Goal: Contribute content

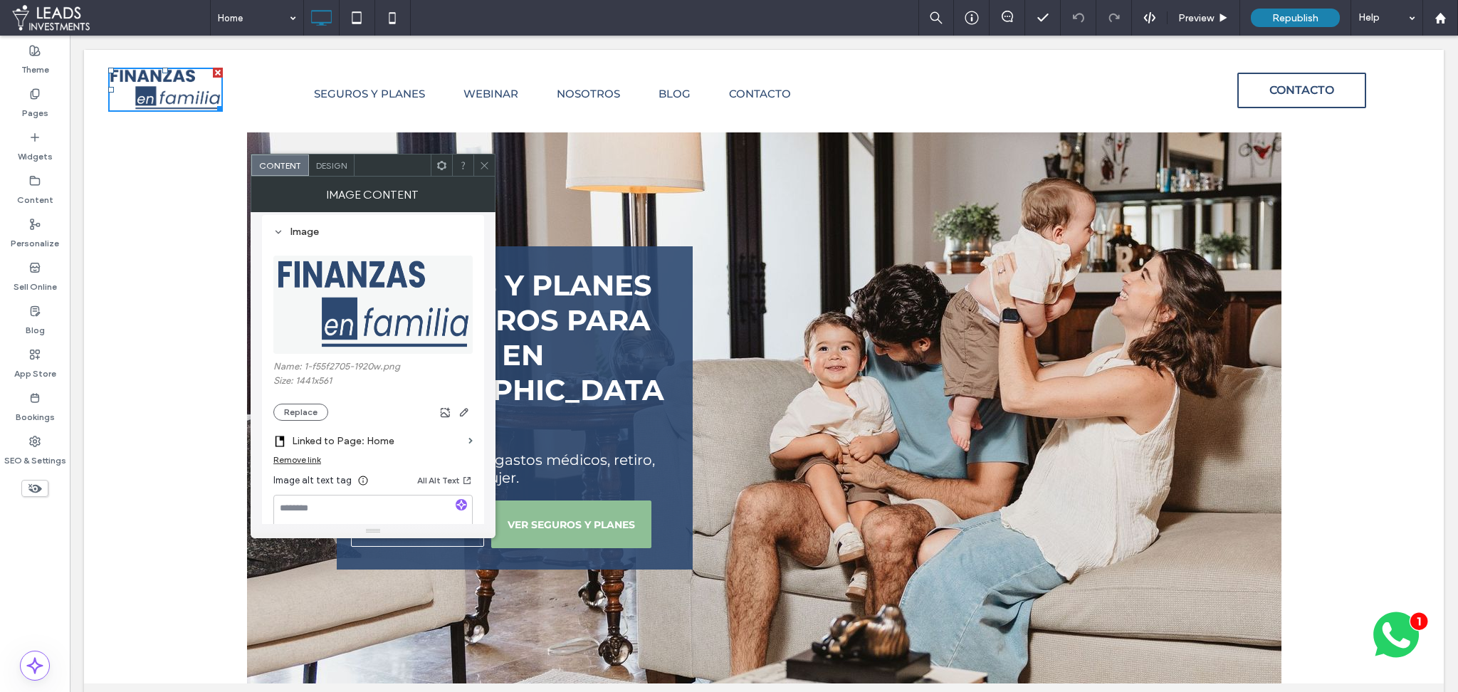
scroll to position [129, 0]
click at [301, 414] on button "Replace" at bounding box center [300, 412] width 55 height 17
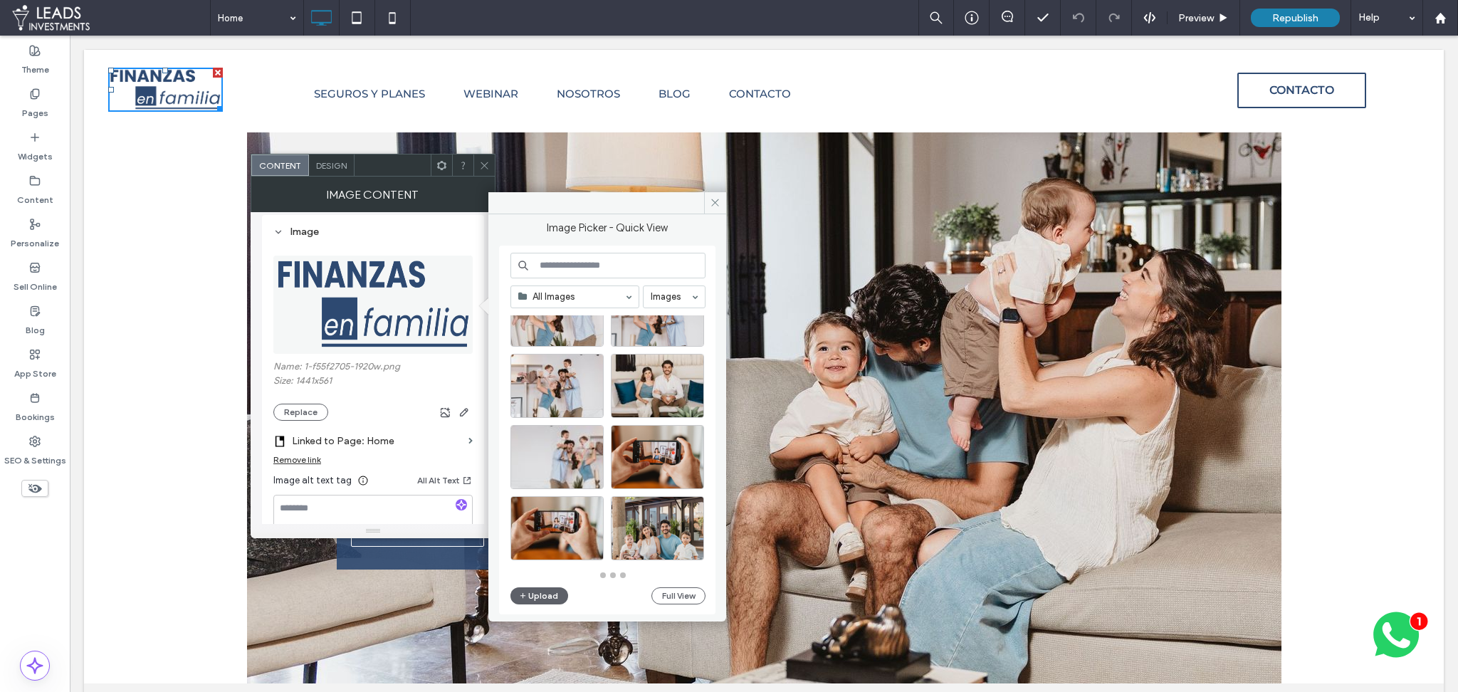
scroll to position [624, 0]
click at [673, 596] on button "Full View" at bounding box center [678, 595] width 54 height 17
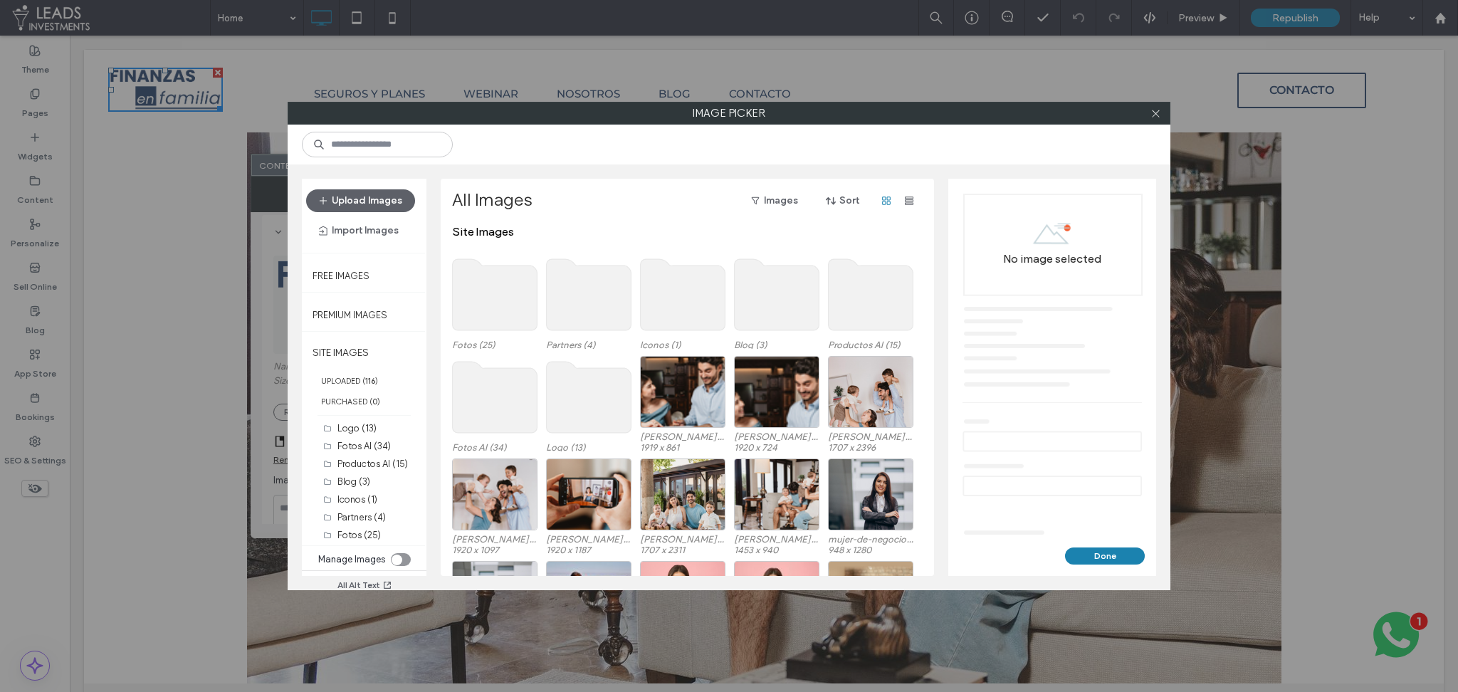
click at [596, 420] on use at bounding box center [589, 397] width 85 height 71
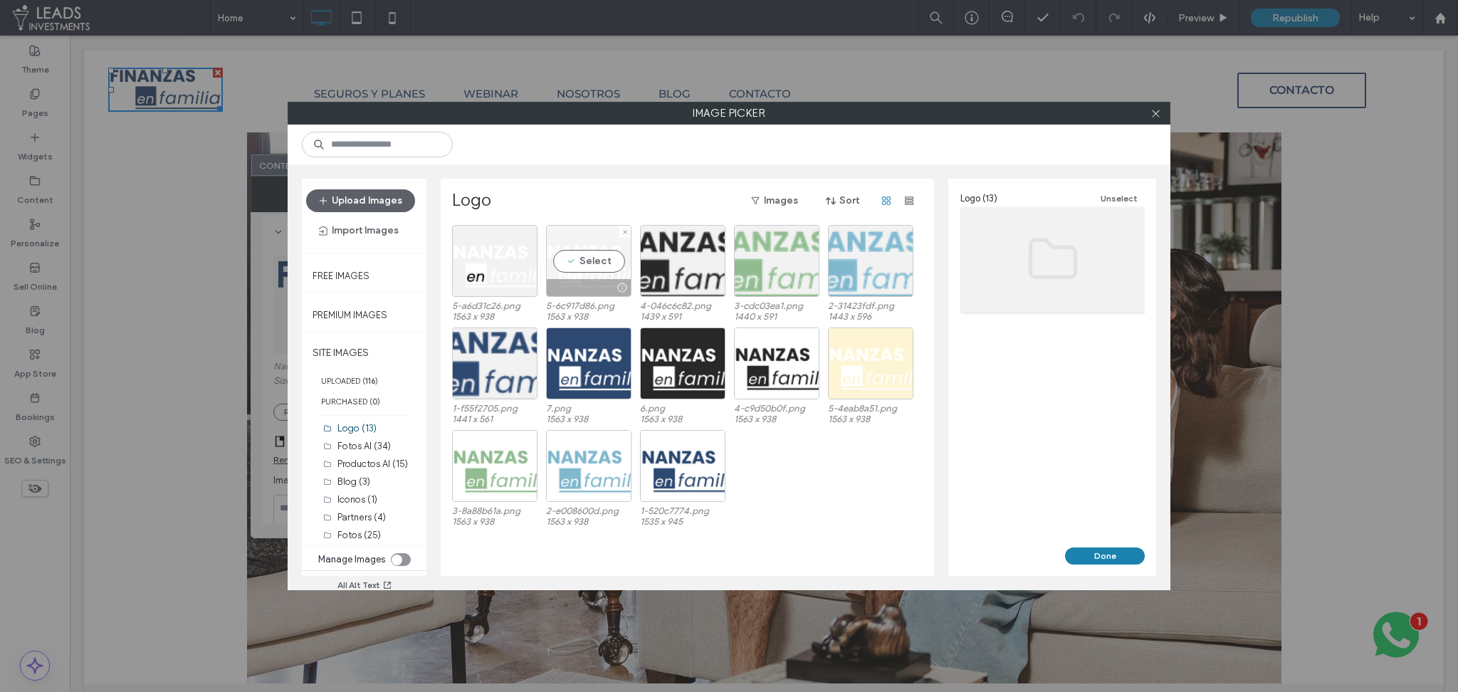
click at [581, 260] on div "Select" at bounding box center [588, 261] width 85 height 72
click at [1035, 325] on link "5-6c917d86.png" at bounding box center [1023, 325] width 68 height 11
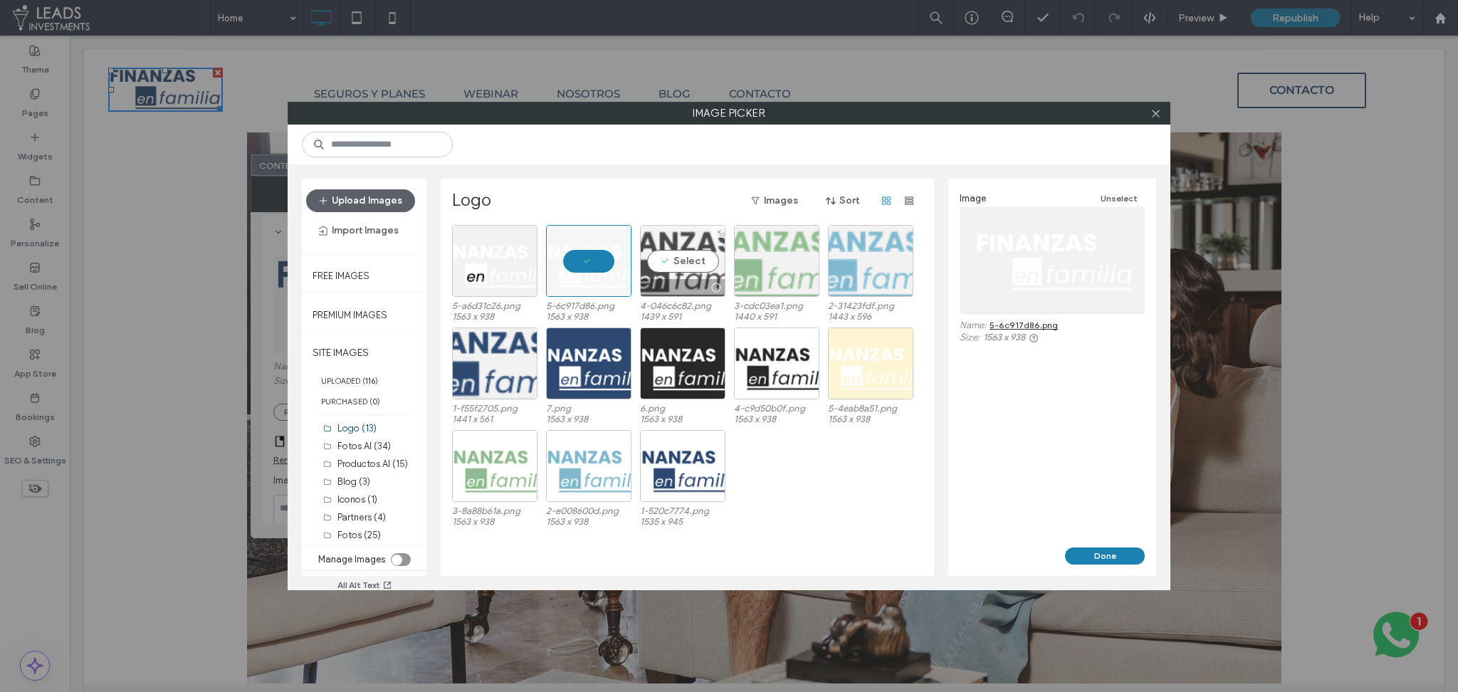
click at [680, 270] on div "Select" at bounding box center [682, 261] width 85 height 72
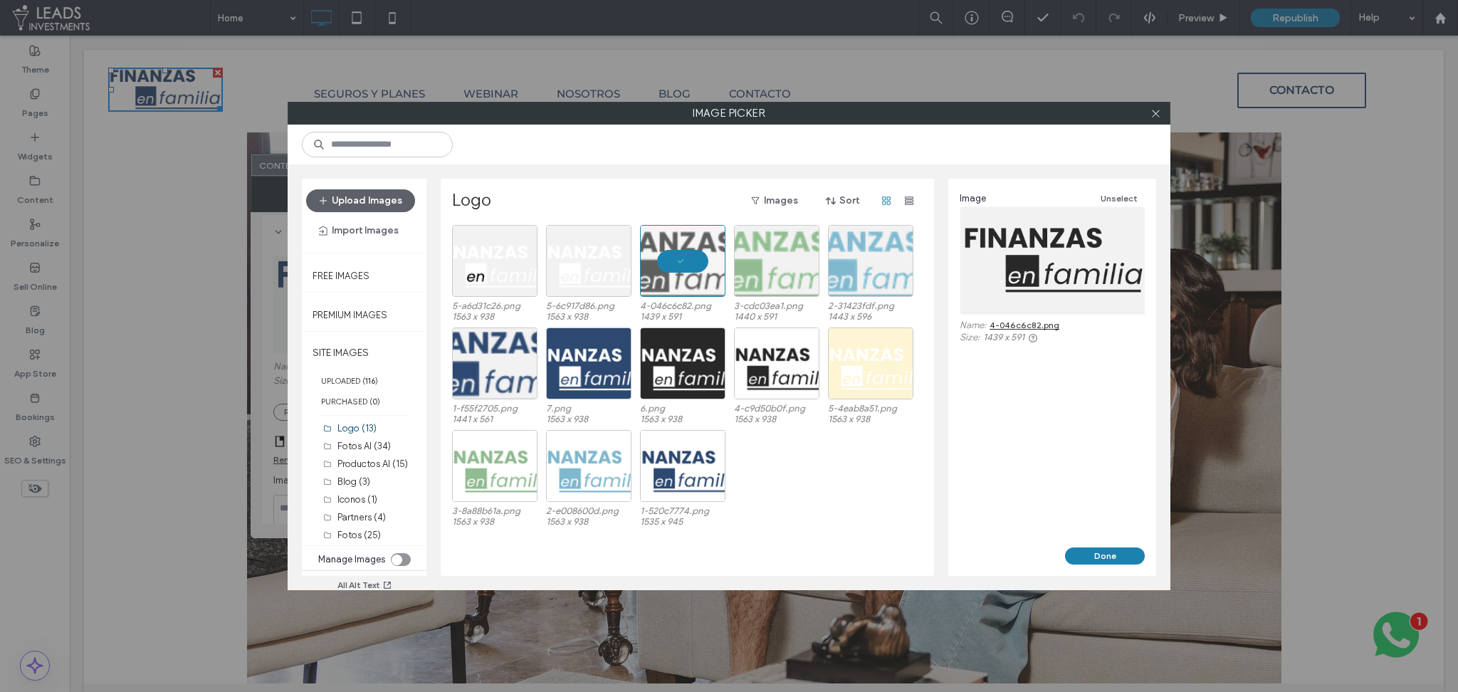
click at [1042, 326] on link "4-046c6c82.png" at bounding box center [1024, 325] width 70 height 11
click at [773, 366] on div "Select" at bounding box center [776, 363] width 85 height 72
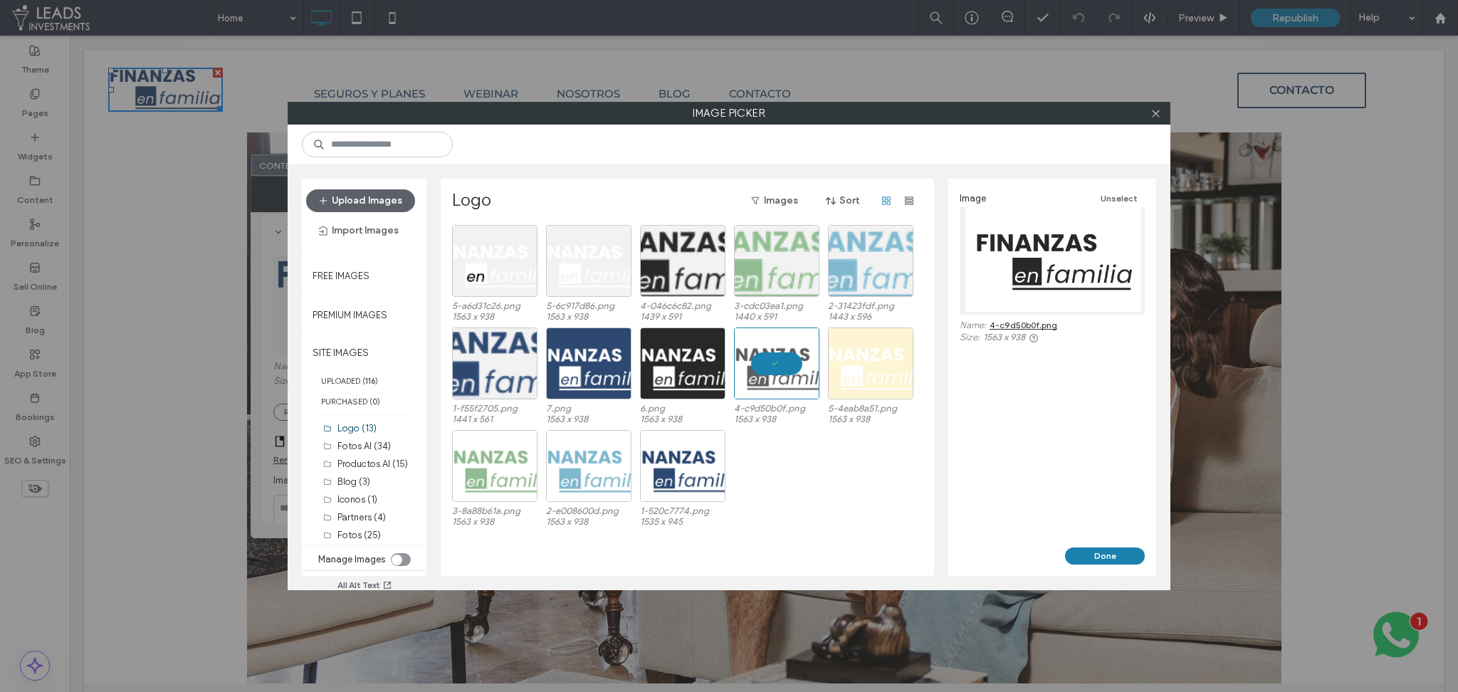
click at [1044, 325] on link "4-c9d50b0f.png" at bounding box center [1023, 325] width 68 height 11
click at [683, 265] on div "Select" at bounding box center [682, 261] width 85 height 72
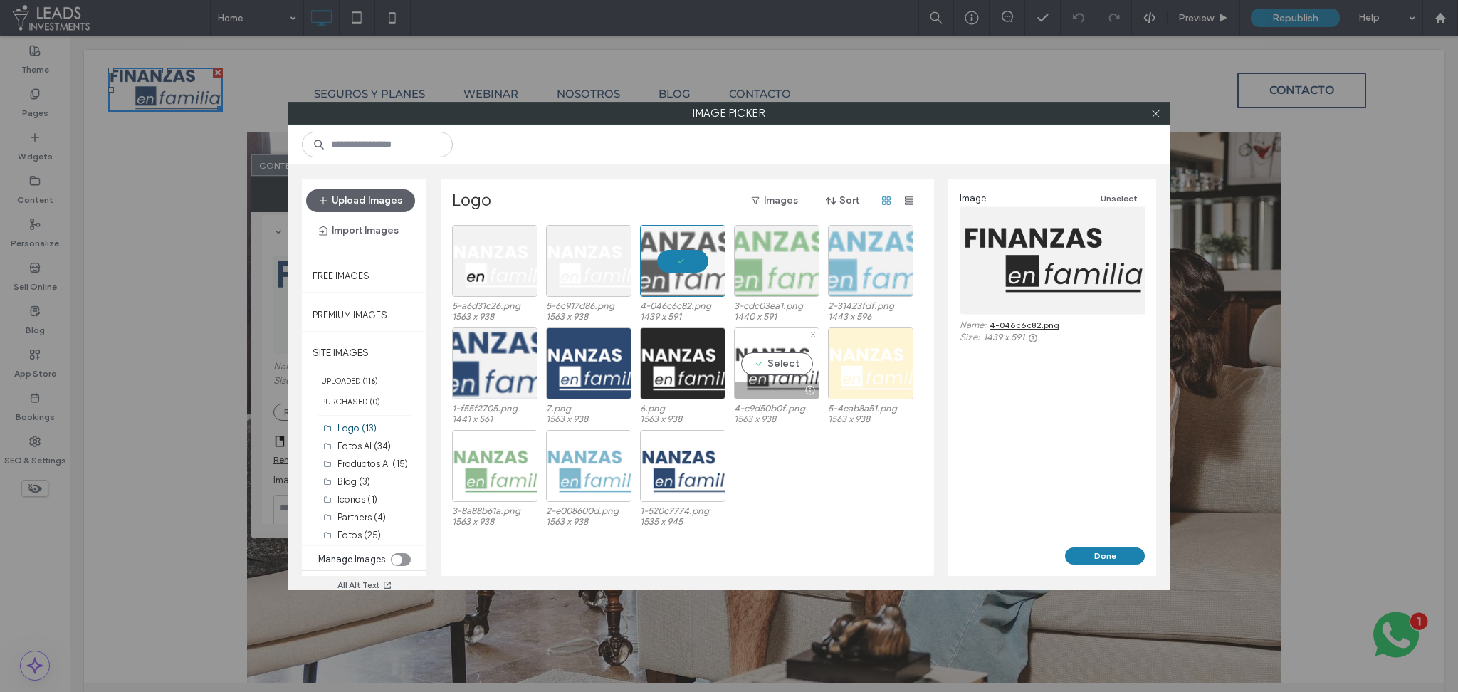
click at [757, 360] on div "Select" at bounding box center [776, 363] width 85 height 72
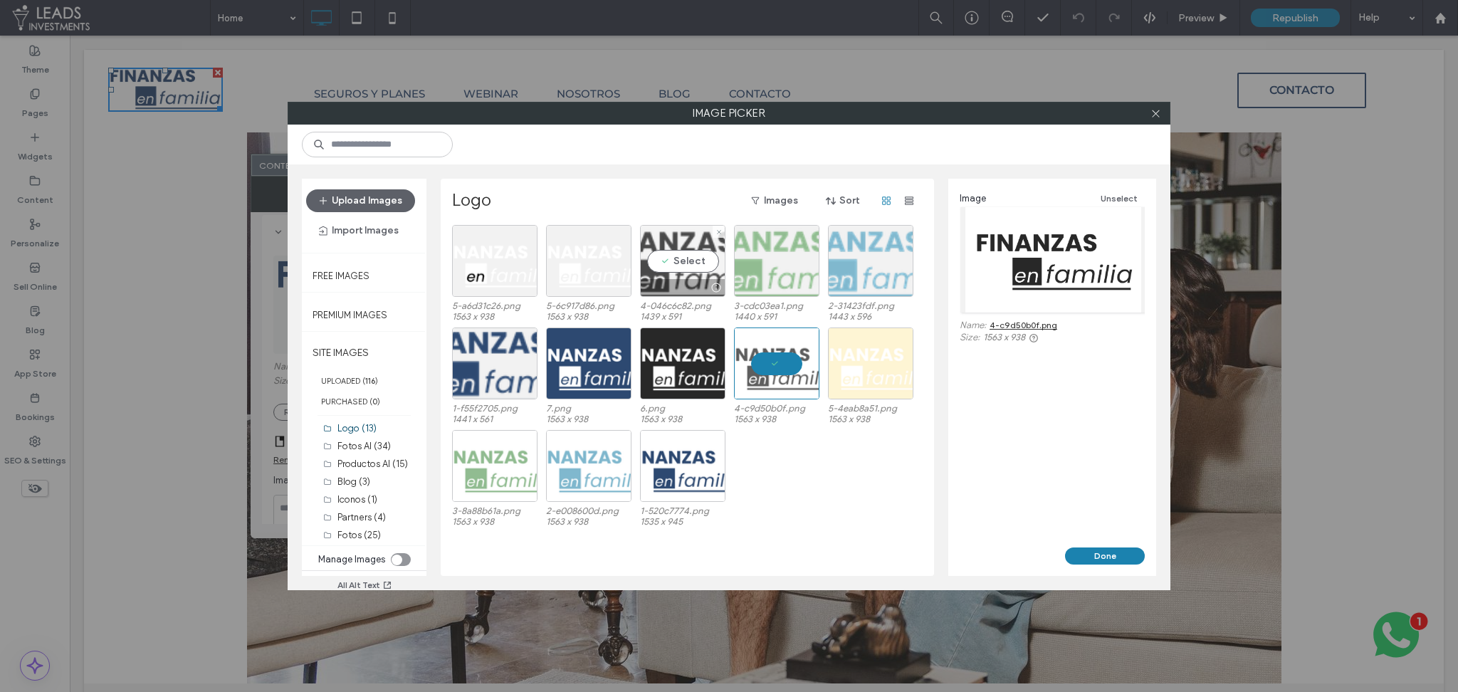
click at [675, 263] on div "Select" at bounding box center [682, 261] width 85 height 72
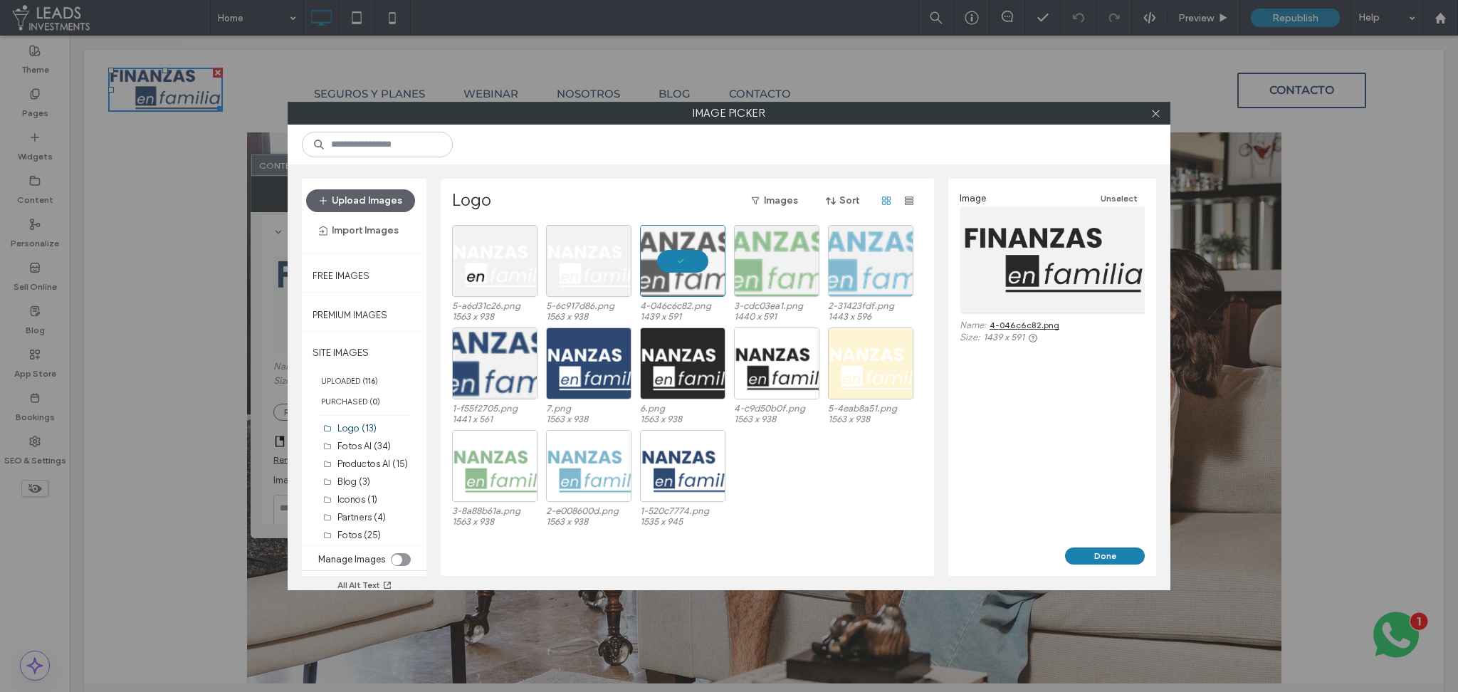
click at [1040, 329] on link "4-046c6c82.png" at bounding box center [1024, 325] width 70 height 11
click at [1157, 115] on icon at bounding box center [1155, 113] width 11 height 11
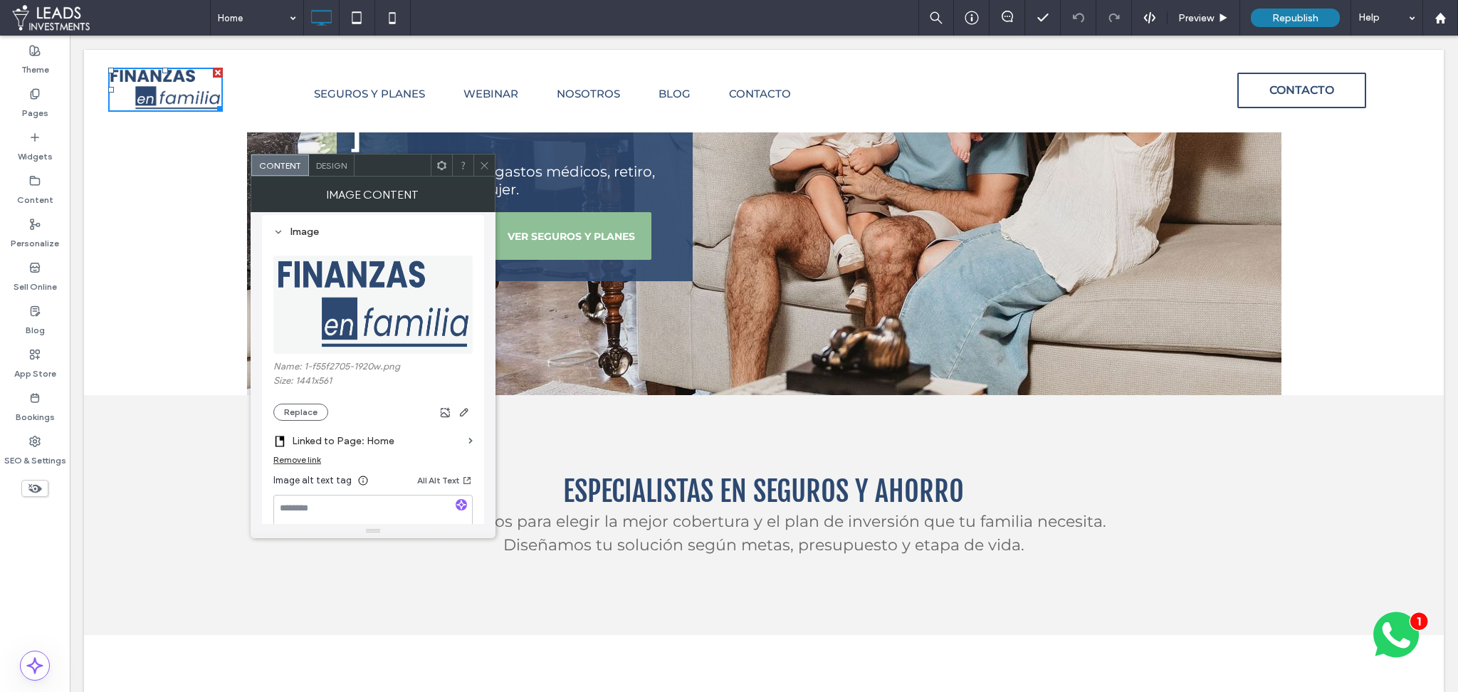
scroll to position [310, 0]
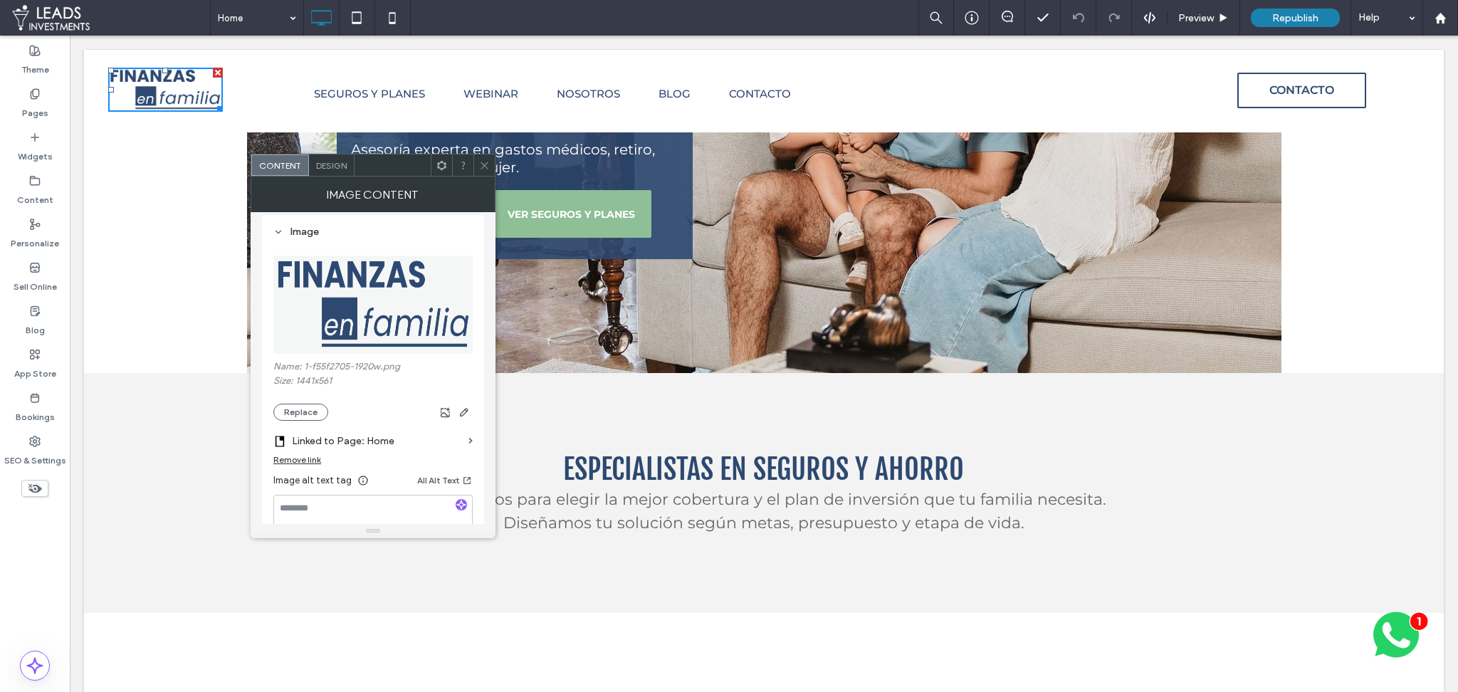
click at [482, 166] on icon at bounding box center [484, 165] width 11 height 11
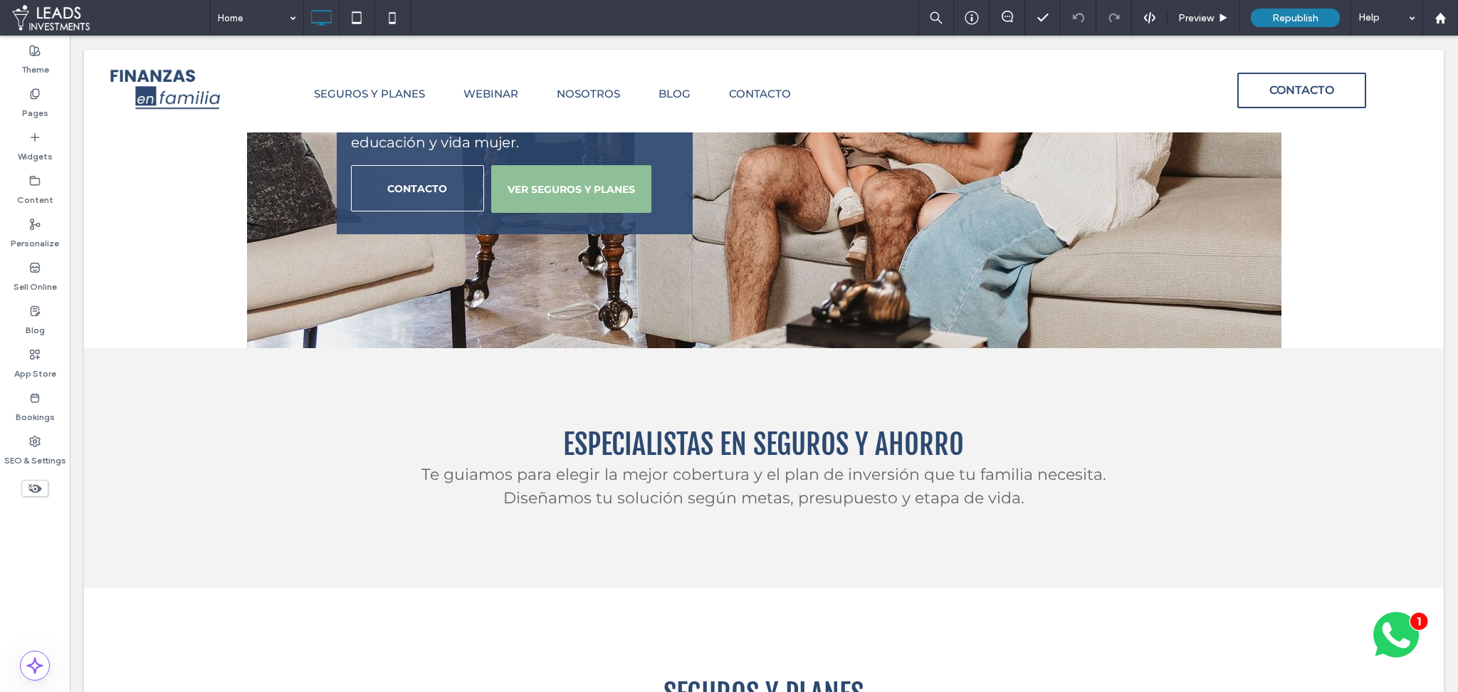
scroll to position [371, 0]
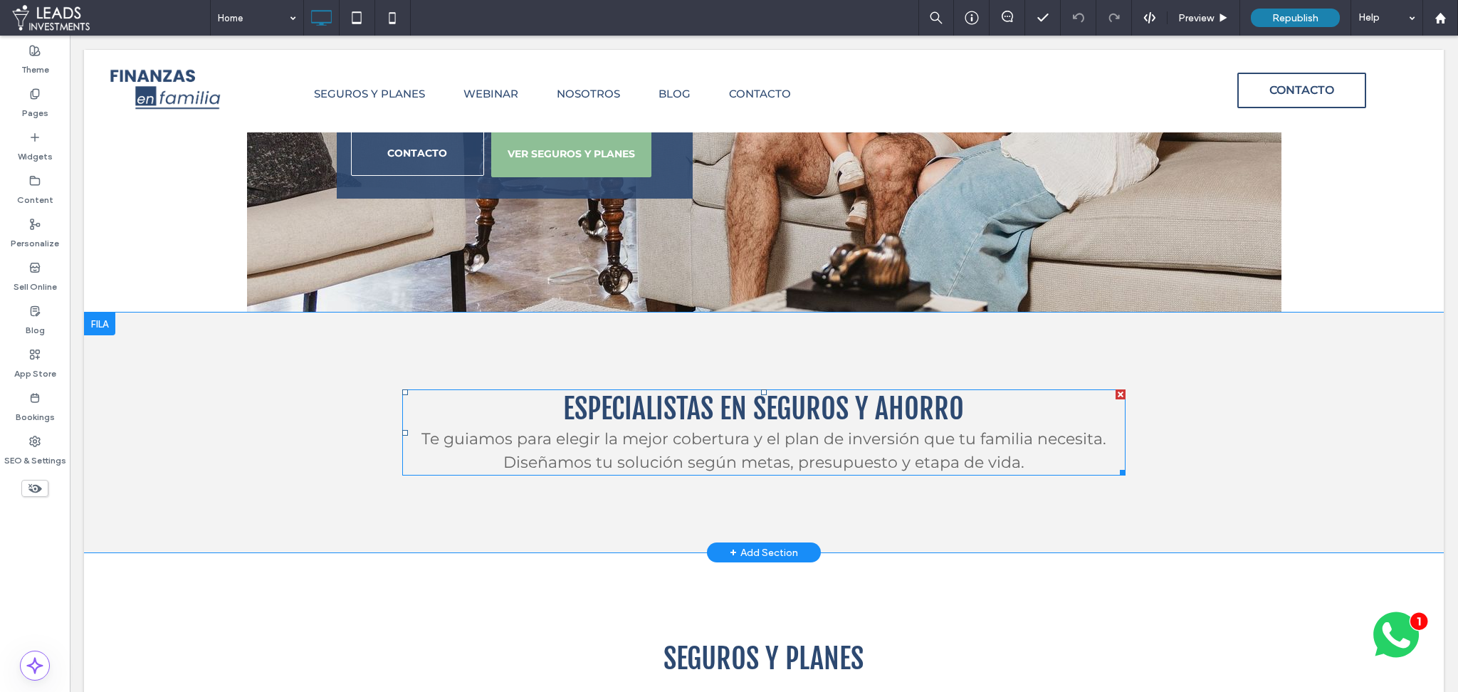
click at [838, 453] on span "Diseñamos tu solución según metas, presupuesto y etapa de vida." at bounding box center [763, 462] width 521 height 19
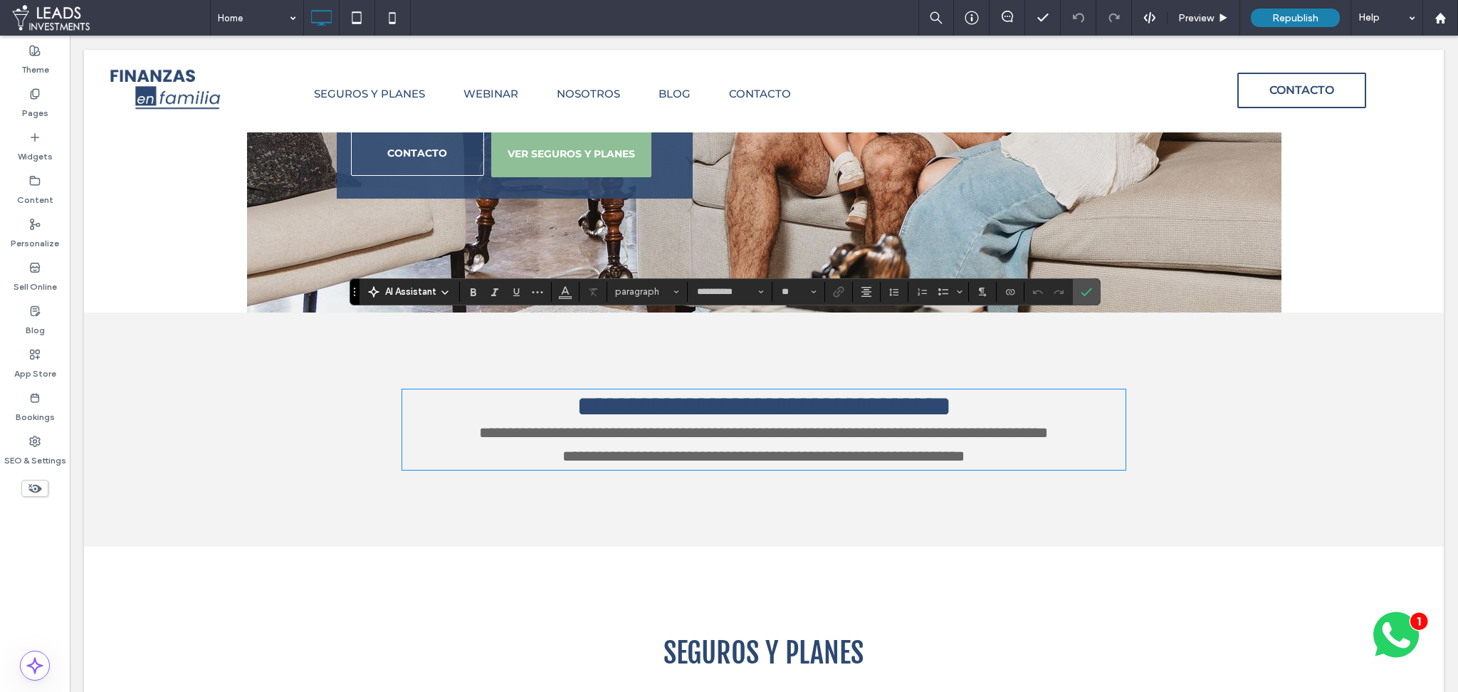
type input "**********"
type input "**"
type input "**********"
type input "**"
click at [828, 392] on span "**********" at bounding box center [764, 406] width 374 height 28
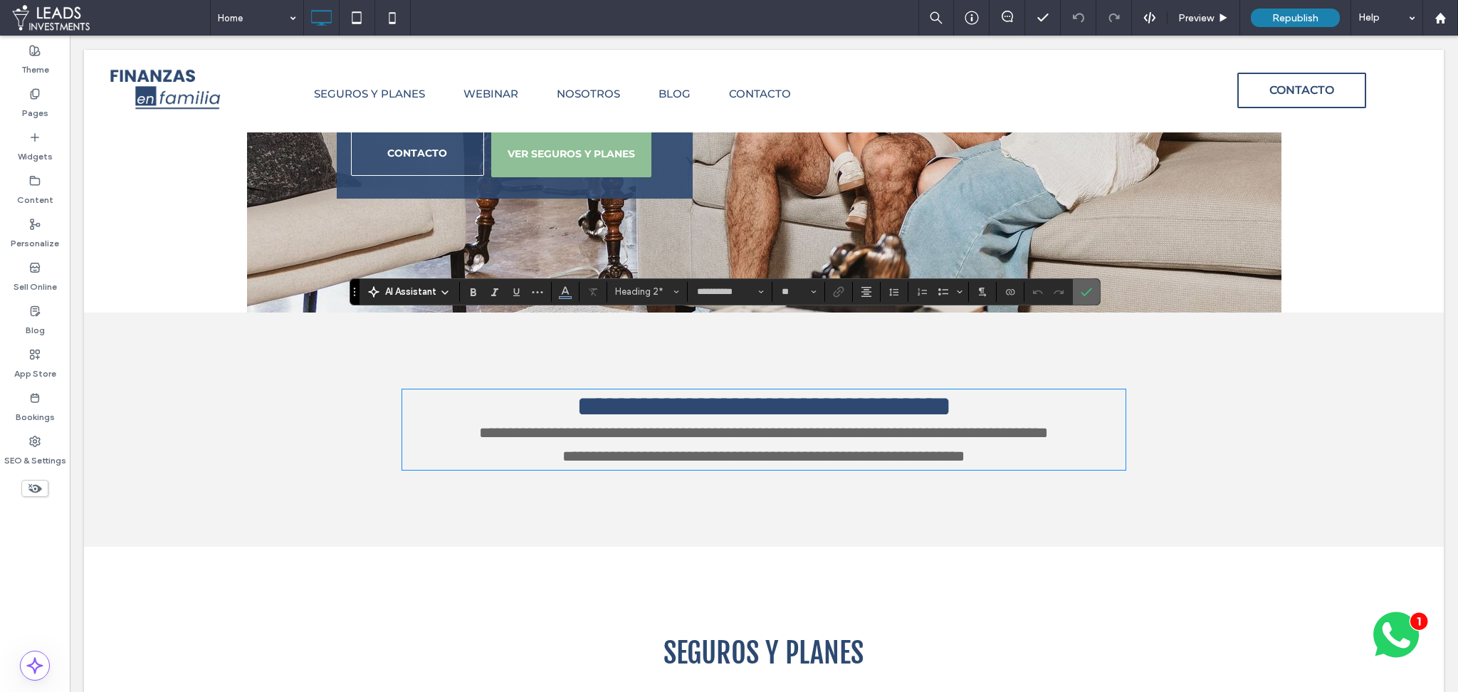
click at [1080, 295] on icon "Confirm" at bounding box center [1085, 291] width 11 height 11
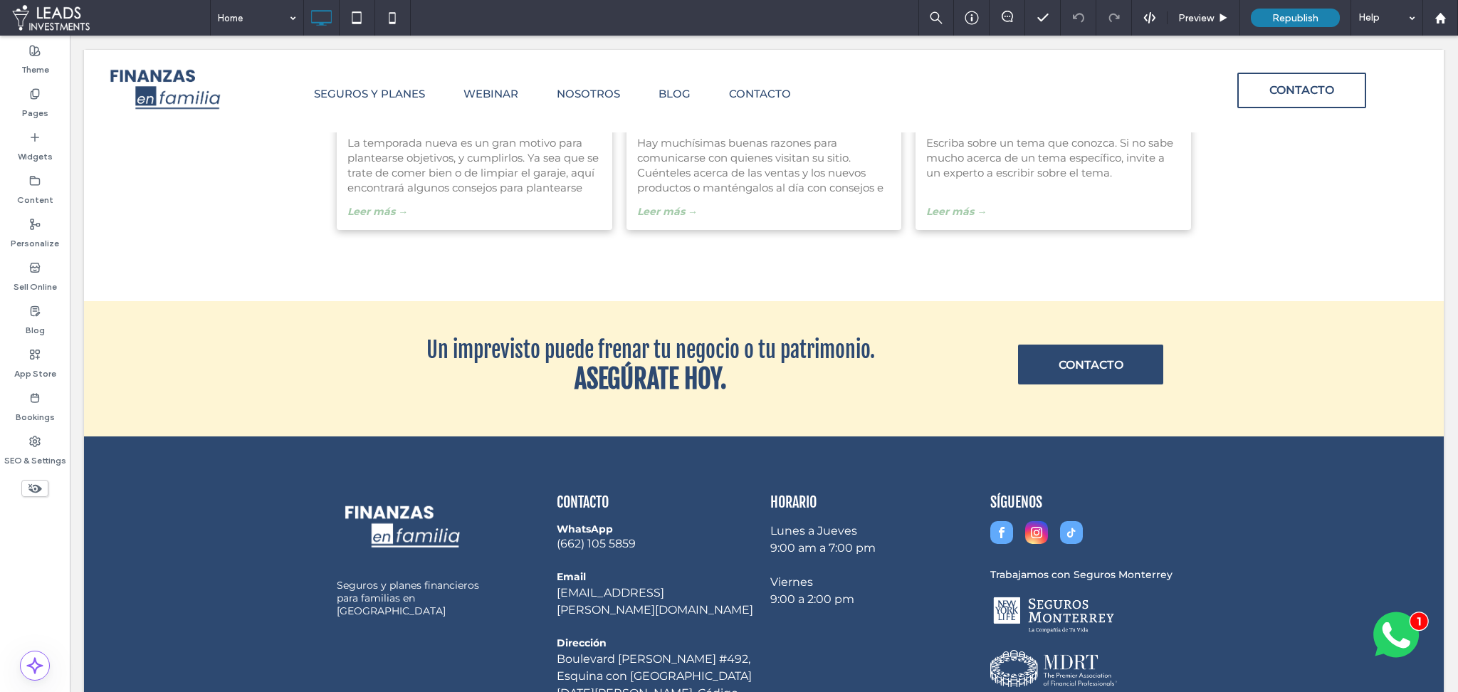
scroll to position [2942, 0]
